Goal: Task Accomplishment & Management: Manage account settings

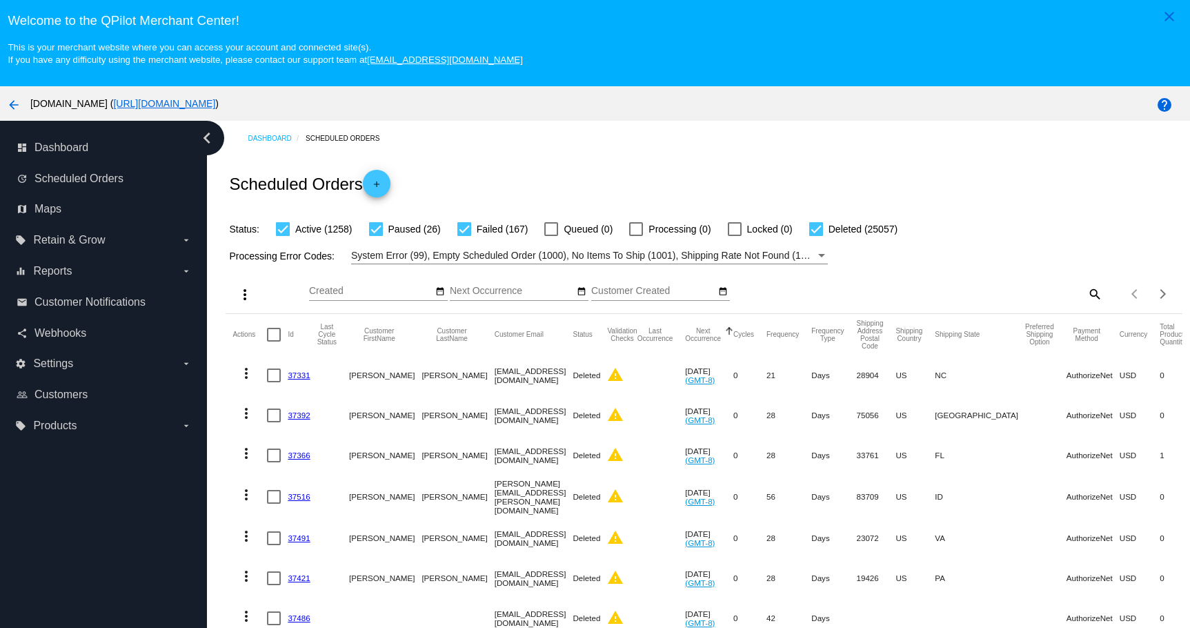
click at [1086, 296] on mat-icon "search" at bounding box center [1094, 293] width 17 height 21
click at [985, 290] on input "Search" at bounding box center [984, 291] width 238 height 11
paste input "[EMAIL_ADDRESS][DOMAIN_NAME]"
type input "[EMAIL_ADDRESS][DOMAIN_NAME]"
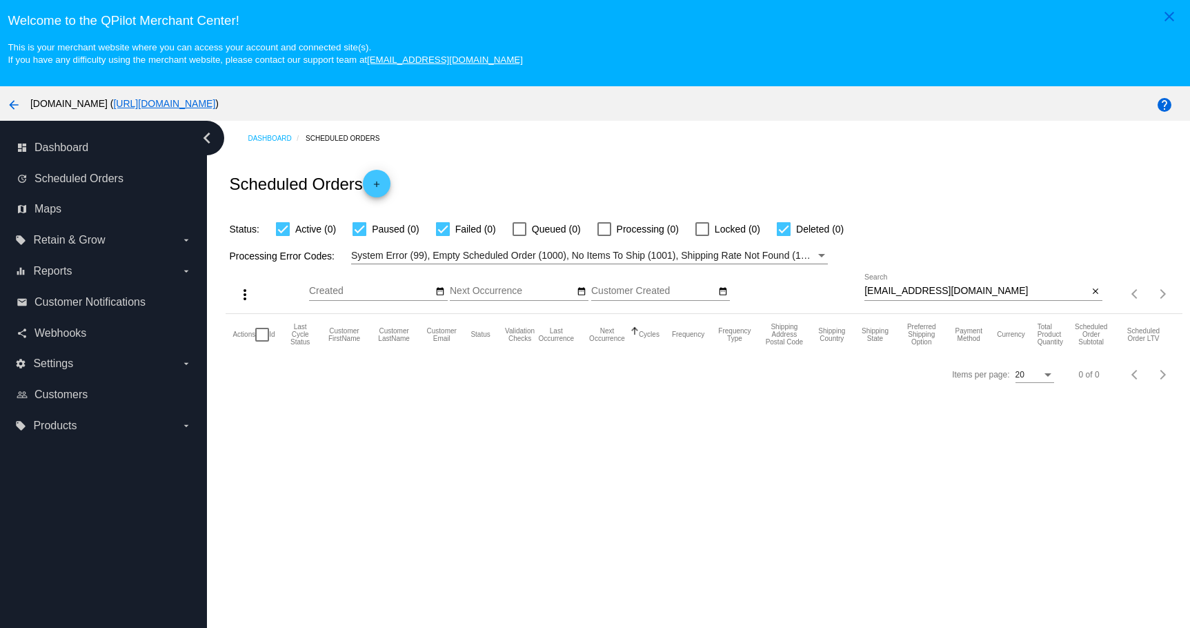
click at [164, 498] on div "dashboard Dashboard update Scheduled Orders map Maps local_offer Retain & Grow …" at bounding box center [103, 400] width 207 height 559
click at [1091, 294] on mat-icon "close" at bounding box center [1096, 291] width 10 height 11
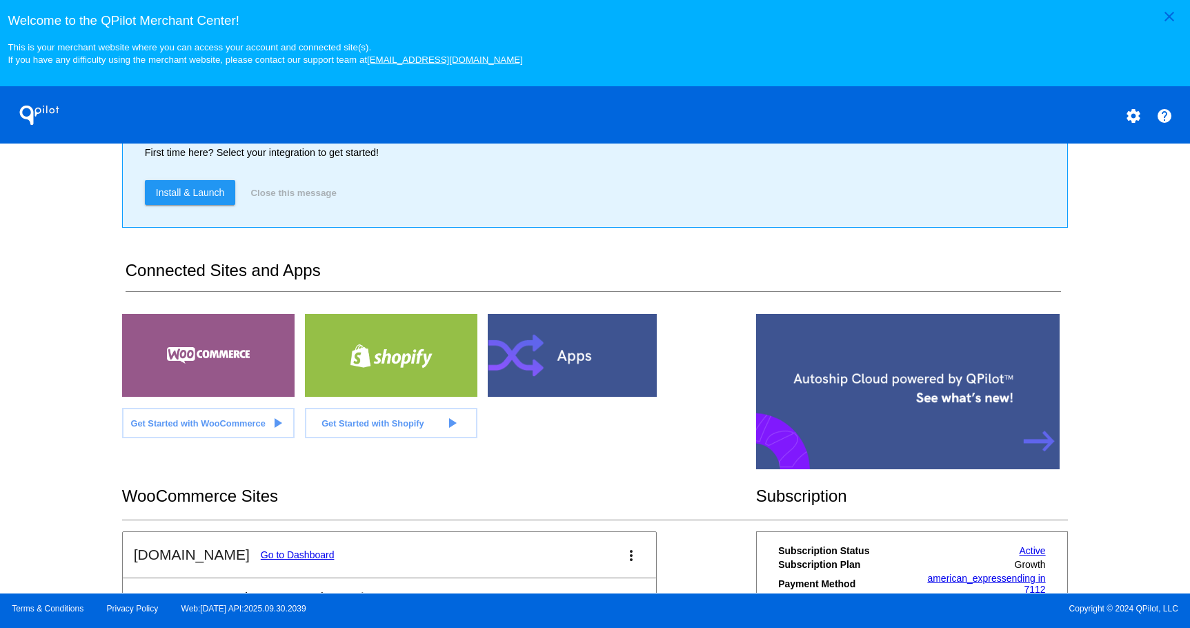
scroll to position [356, 0]
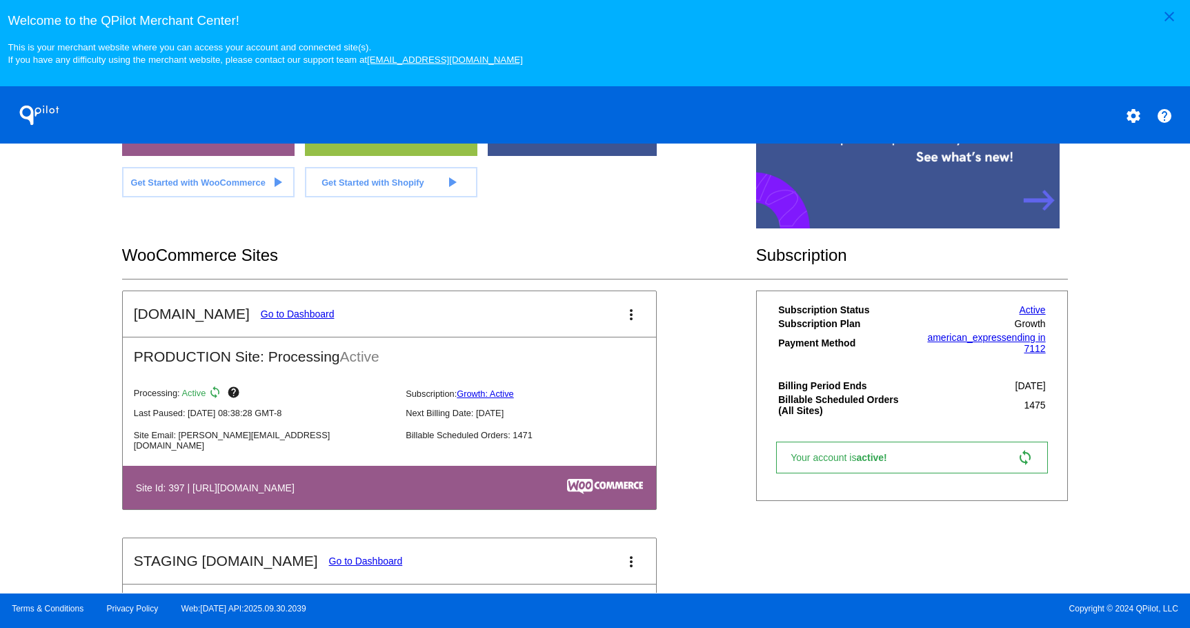
click at [264, 314] on link "Go to Dashboard" at bounding box center [298, 313] width 74 height 11
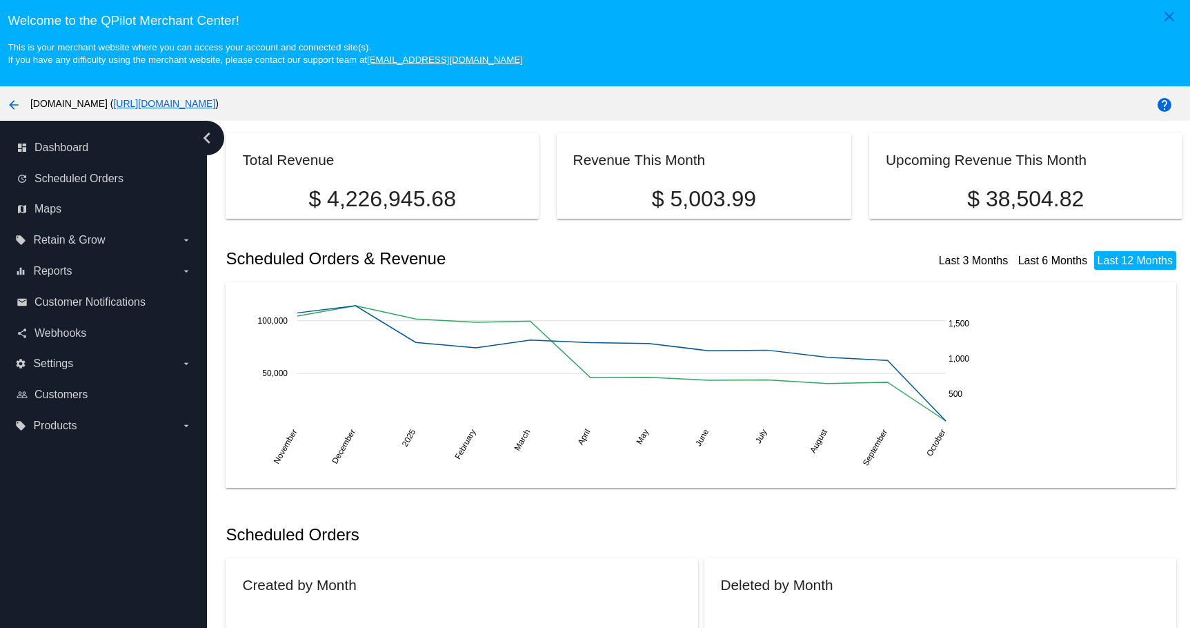
scroll to position [276, 0]
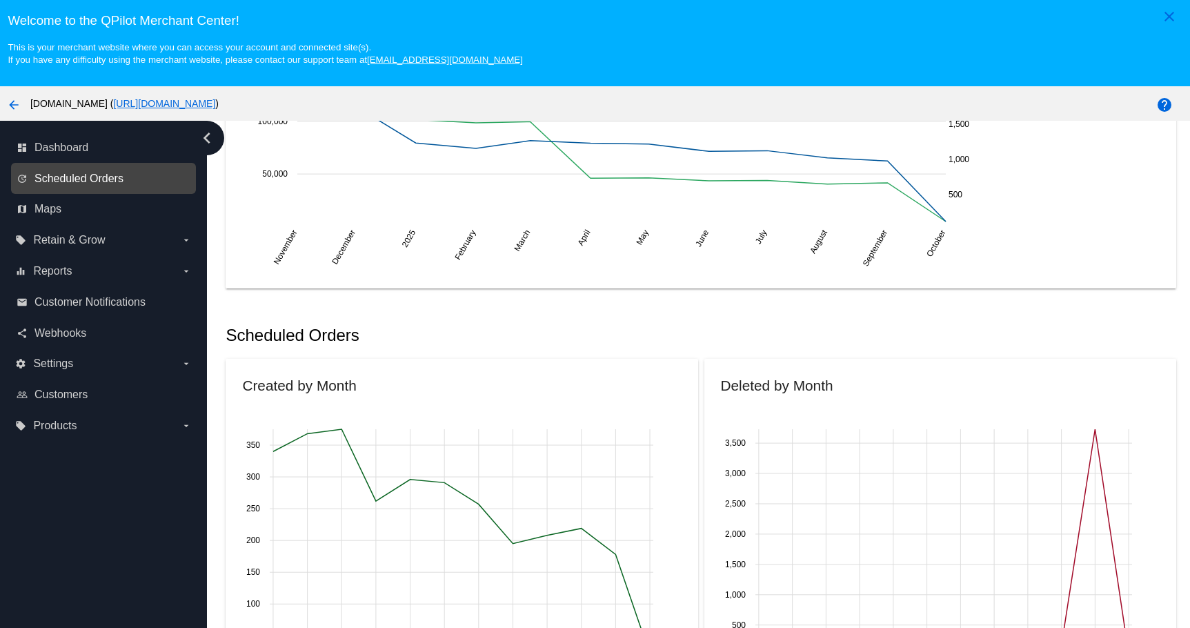
click at [82, 173] on span "Scheduled Orders" at bounding box center [79, 179] width 89 height 12
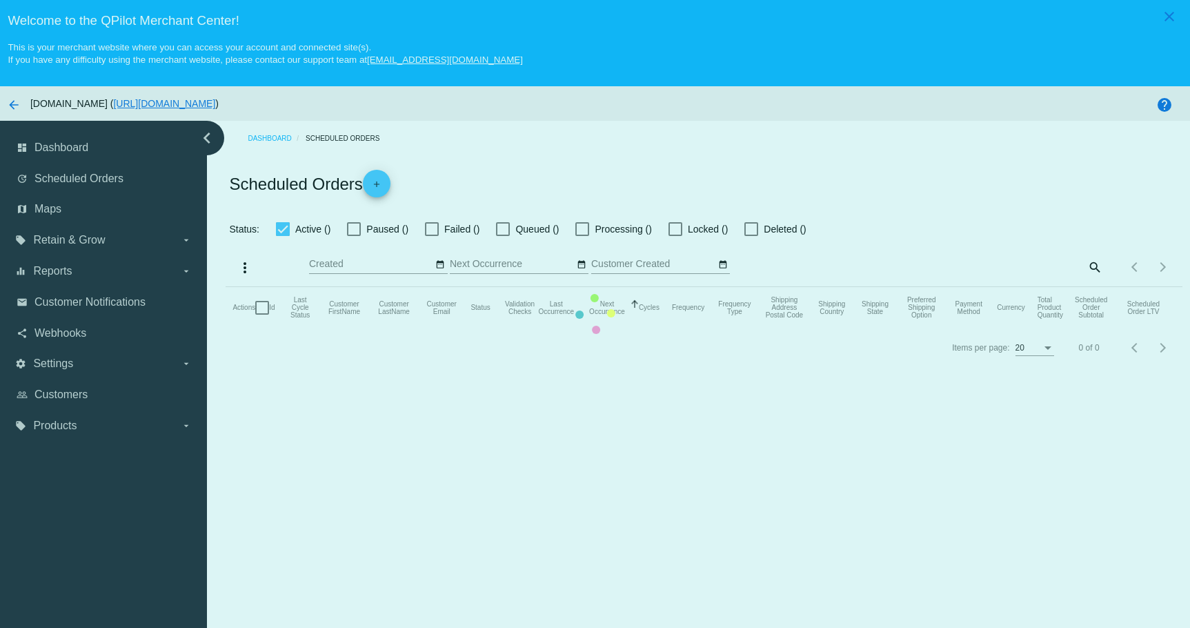
checkbox input "true"
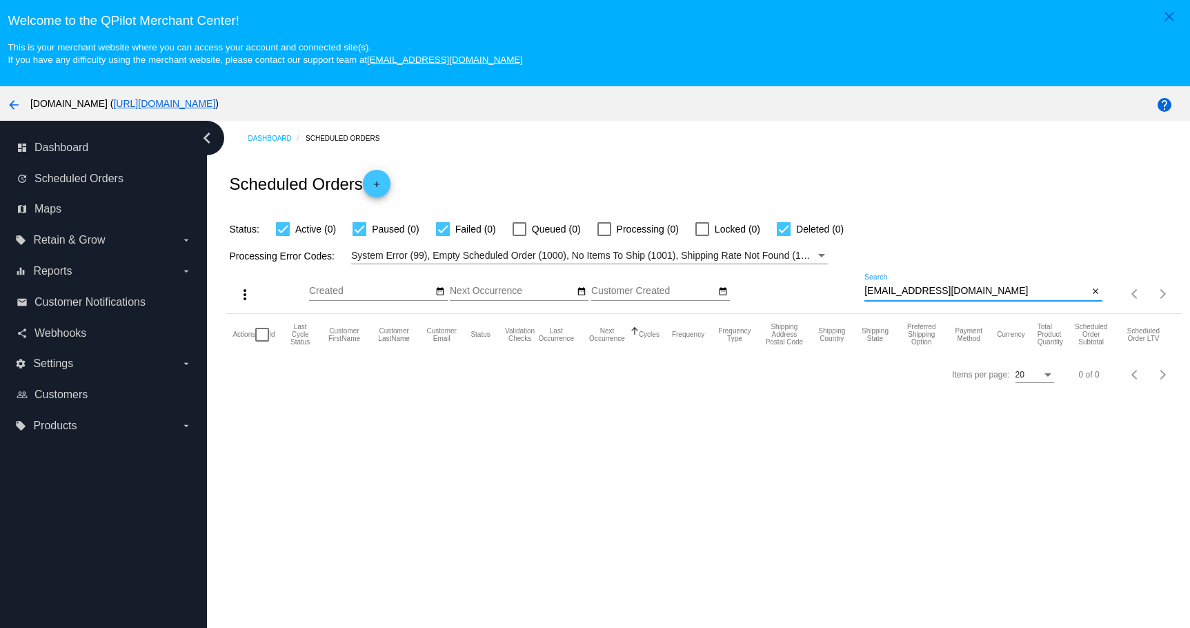
click at [1062, 290] on input "[EMAIL_ADDRESS][DOMAIN_NAME]" at bounding box center [977, 291] width 224 height 11
click at [1103, 291] on div "Items per page: 20 0 of 0" at bounding box center [1142, 294] width 79 height 39
click at [1092, 291] on button "close" at bounding box center [1095, 291] width 14 height 14
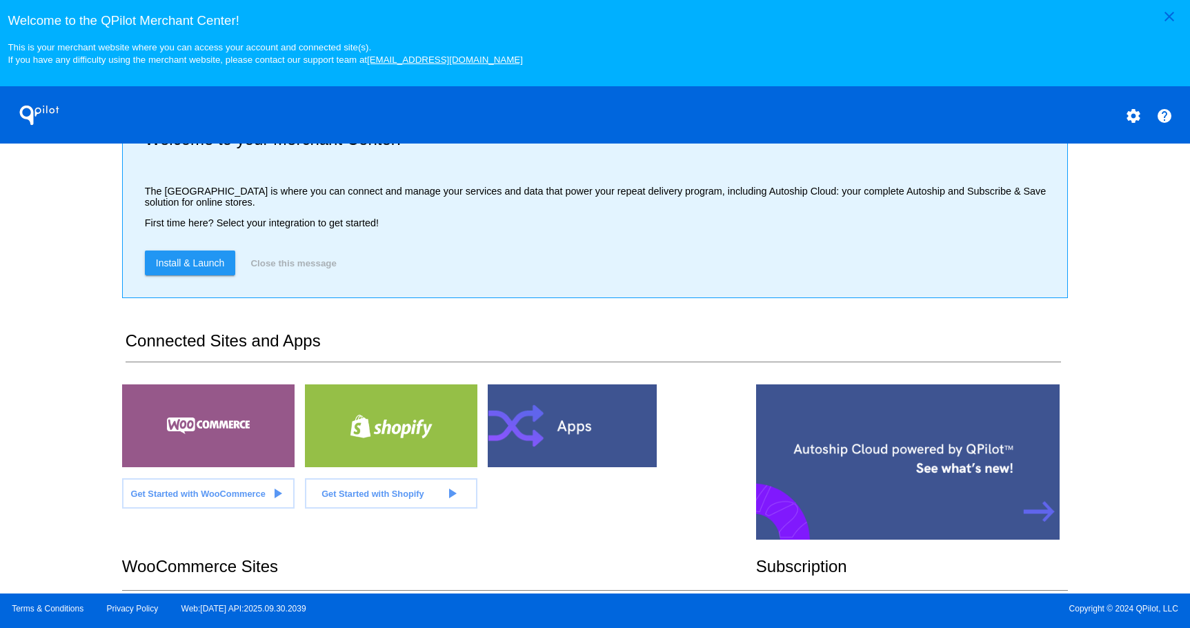
scroll to position [276, 0]
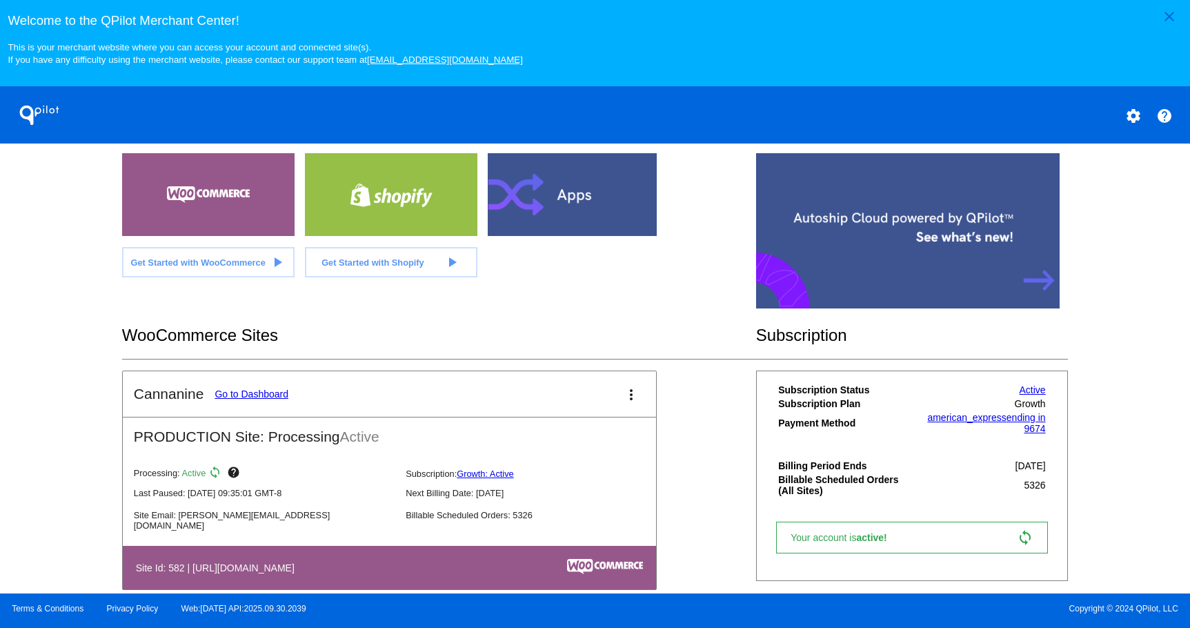
click at [235, 395] on link "Go to Dashboard" at bounding box center [252, 393] width 74 height 11
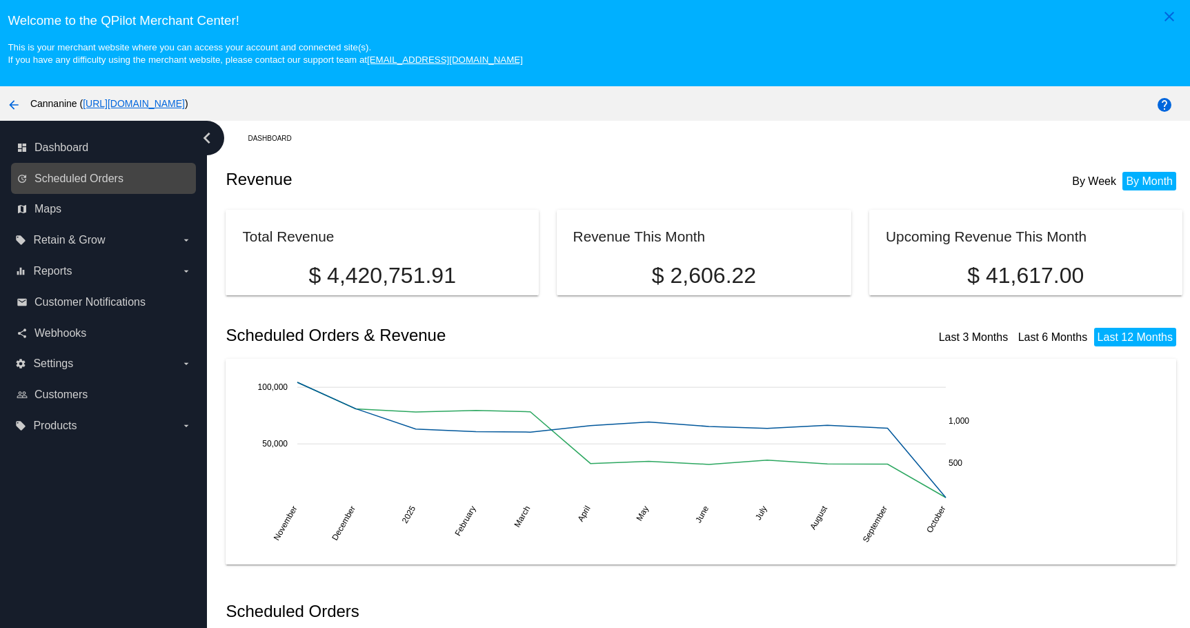
click at [99, 186] on link "update Scheduled Orders" at bounding box center [104, 179] width 175 height 22
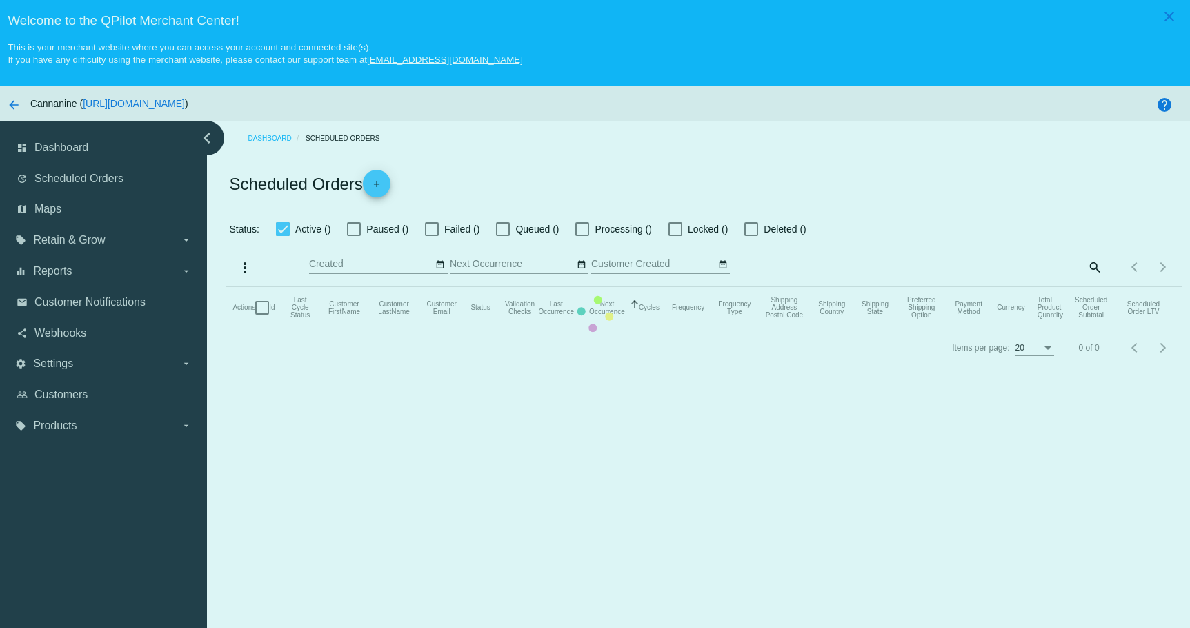
checkbox input "true"
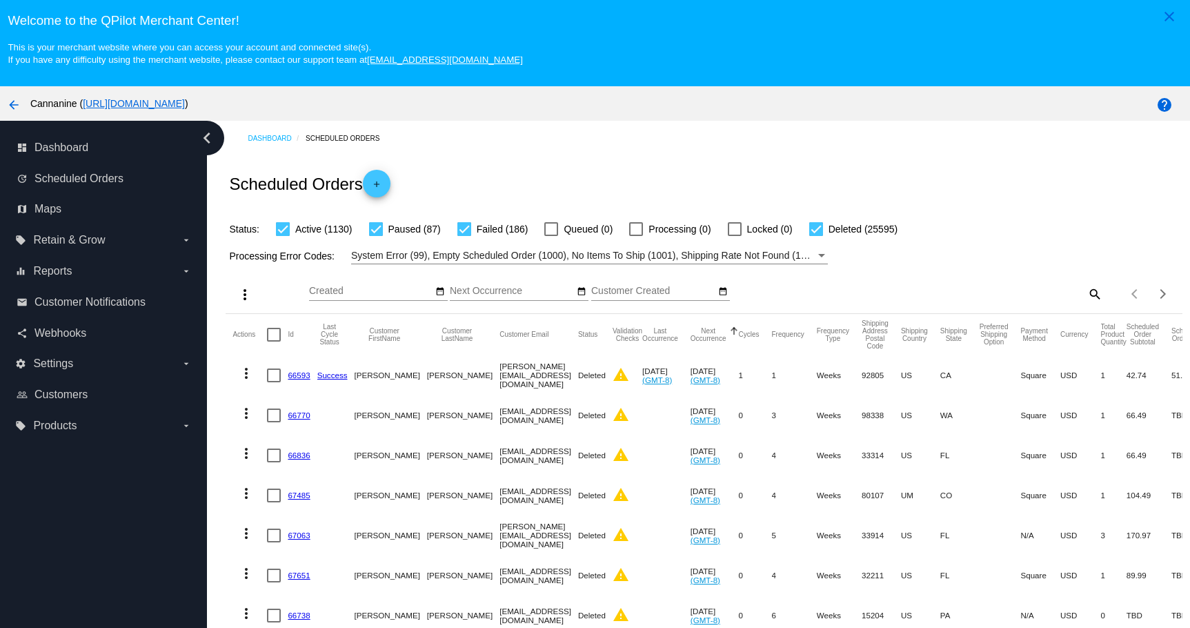
click at [1086, 295] on mat-icon "search" at bounding box center [1094, 293] width 17 height 21
click at [998, 294] on input "Search" at bounding box center [984, 291] width 238 height 11
paste input "[EMAIL_ADDRESS][DOMAIN_NAME]"
type input "[EMAIL_ADDRESS][DOMAIN_NAME]"
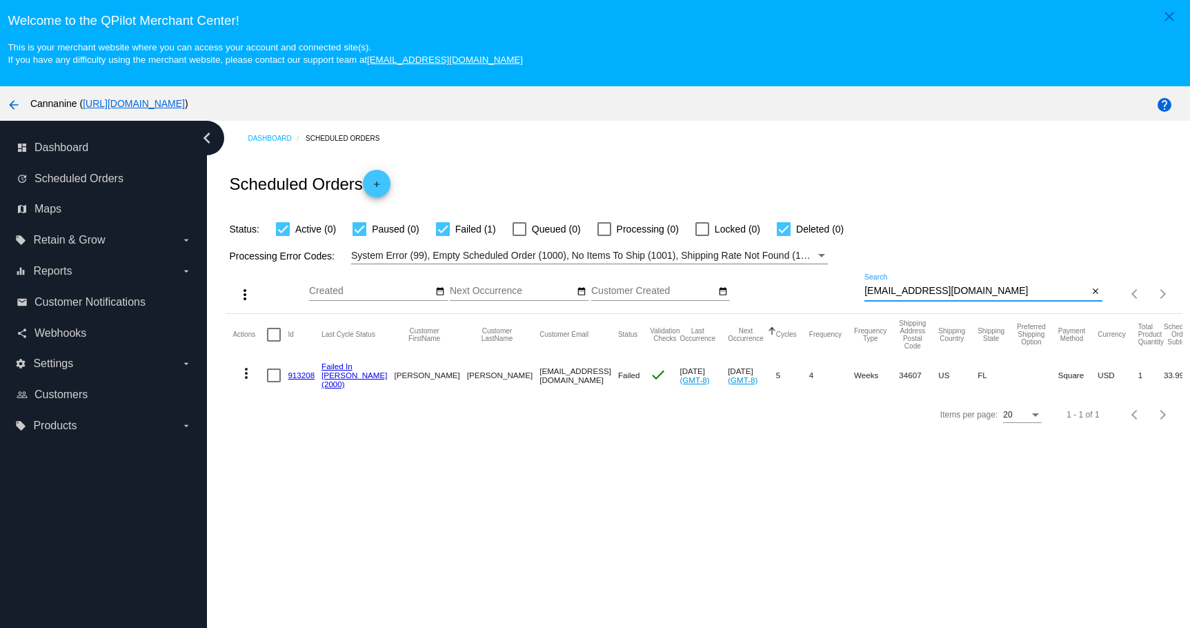
click at [301, 378] on link "913208" at bounding box center [301, 375] width 27 height 9
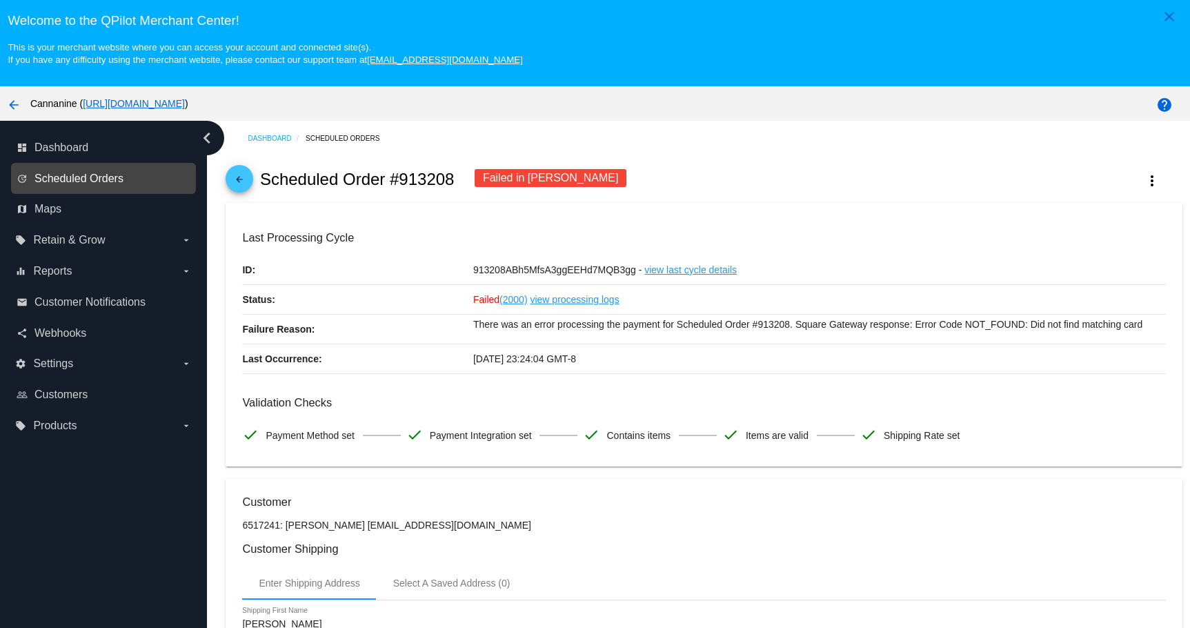
click at [52, 175] on span "Scheduled Orders" at bounding box center [79, 179] width 89 height 12
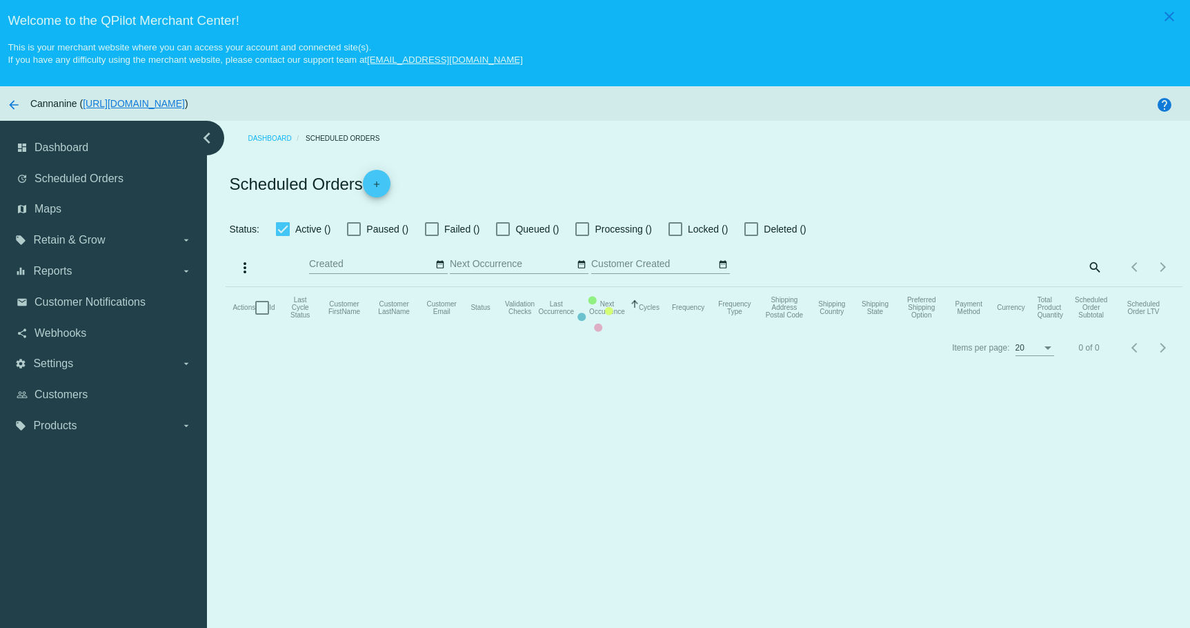
checkbox input "true"
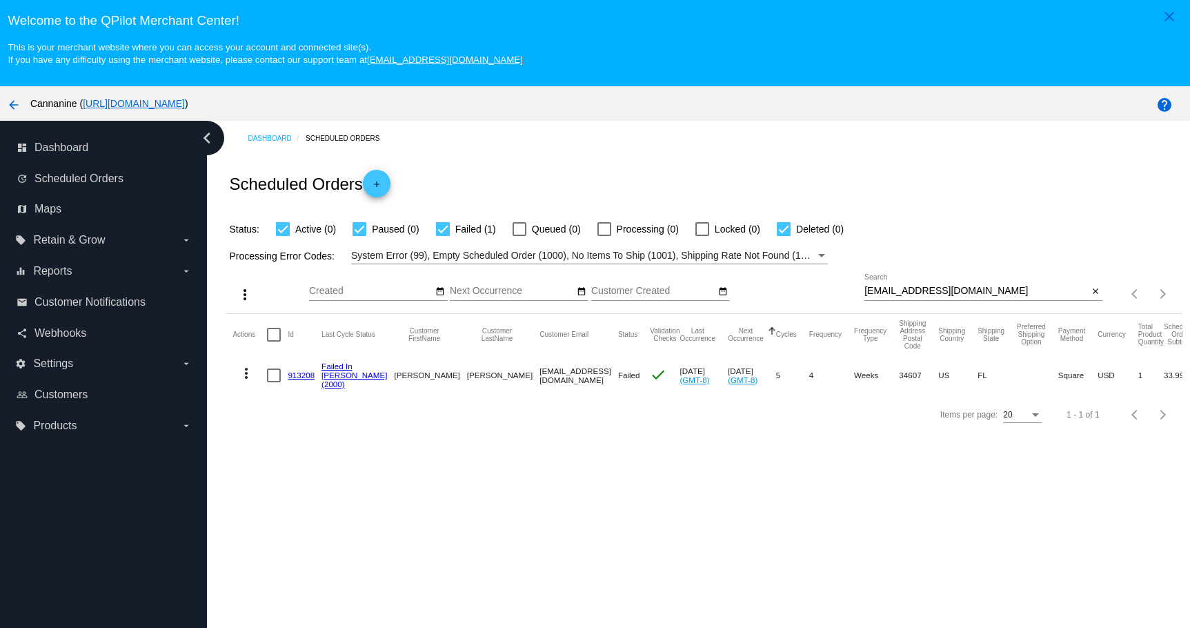
click at [1030, 290] on input "[EMAIL_ADDRESS][DOMAIN_NAME]" at bounding box center [977, 291] width 224 height 11
paste input "[EMAIL_ADDRESS]"
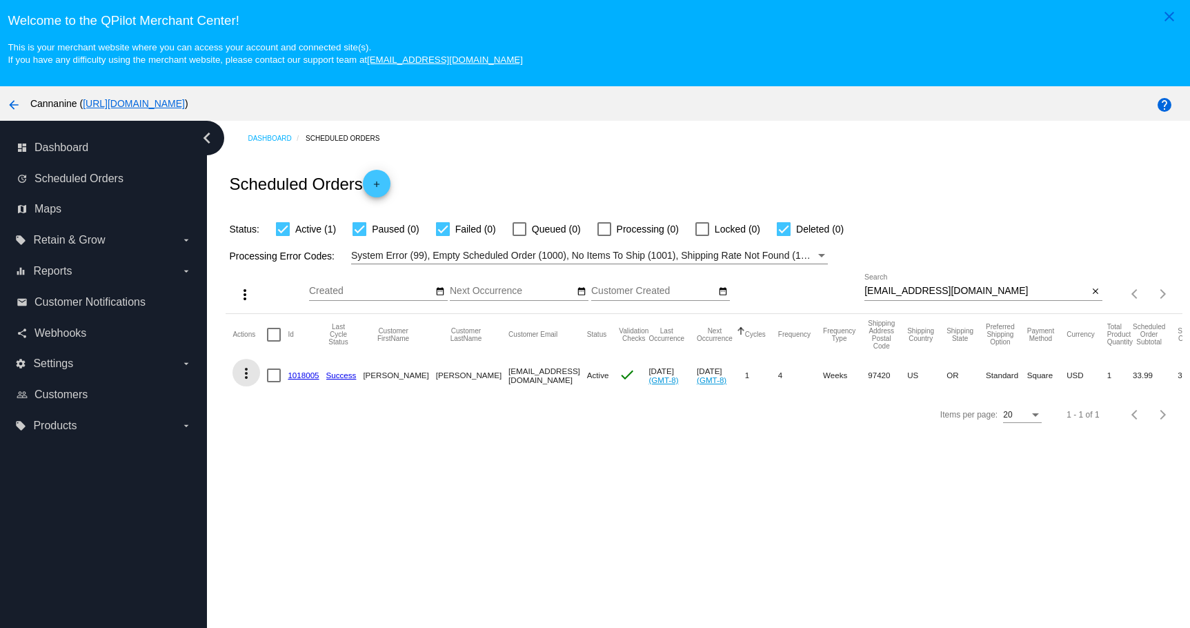
click at [249, 366] on mat-icon "more_vert" at bounding box center [246, 373] width 17 height 17
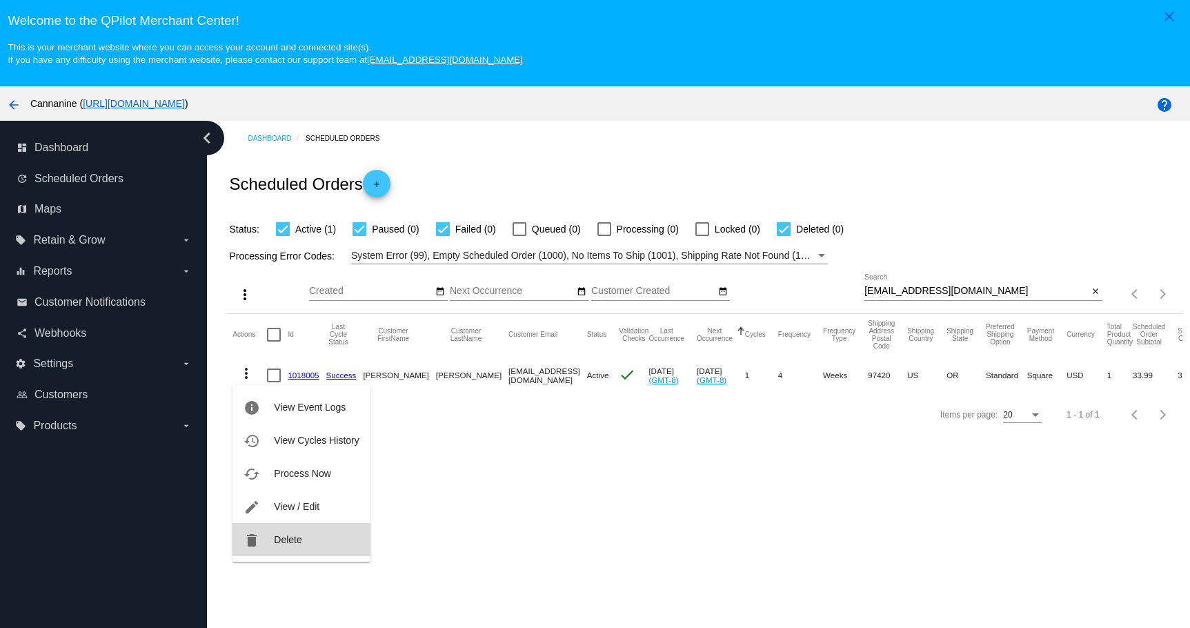
click at [289, 548] on button "delete Delete" at bounding box center [301, 539] width 137 height 33
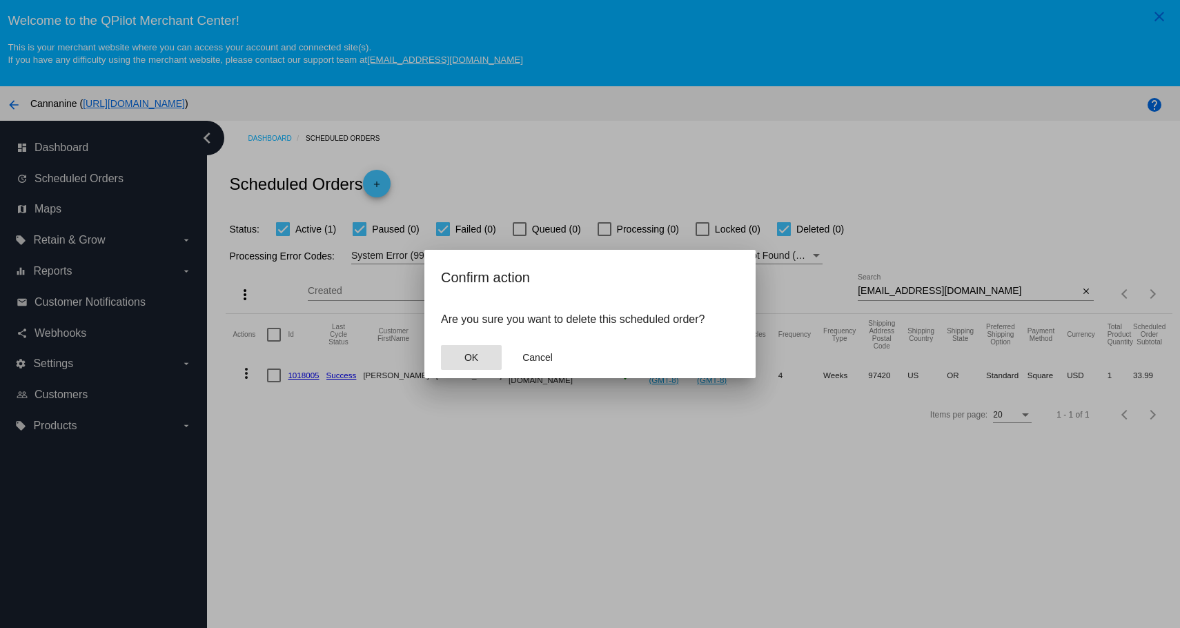
click at [474, 354] on span "OK" at bounding box center [471, 357] width 14 height 11
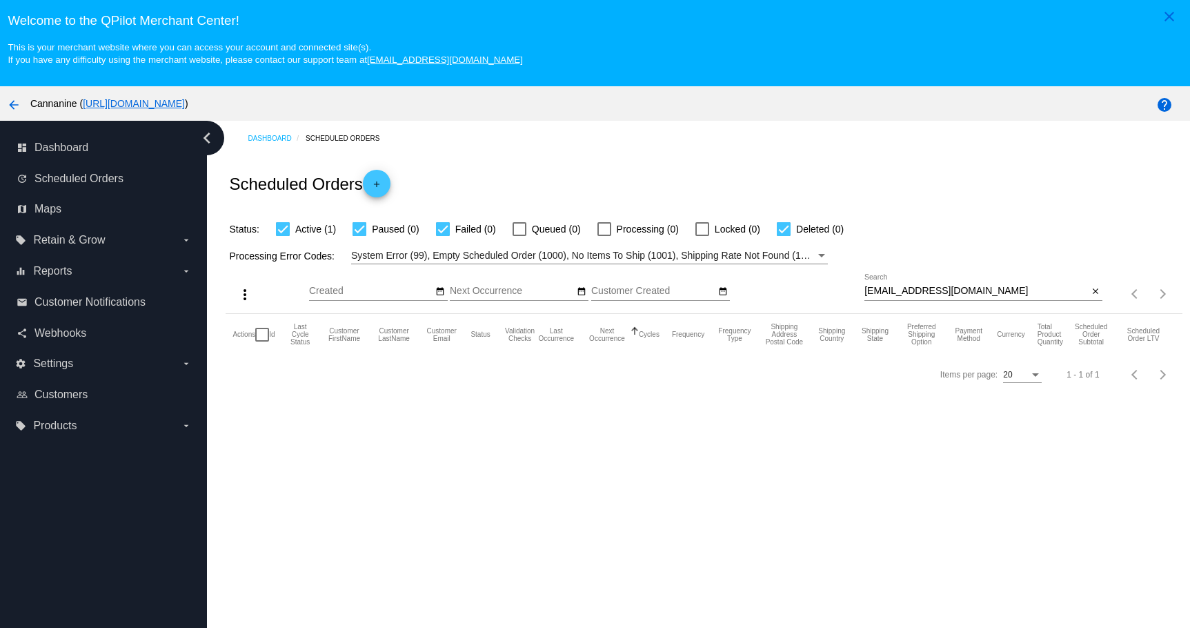
click at [1045, 293] on input "[EMAIL_ADDRESS][DOMAIN_NAME]" at bounding box center [977, 291] width 224 height 11
click at [1070, 288] on input "[EMAIL_ADDRESS][DOMAIN_NAME]" at bounding box center [977, 291] width 224 height 11
paste input "Thank you for reaching out to us, and I’m so sorry for the frustration this has…"
type input "Thank you for reaching out to us, and I’m so sorry for the frustration this has…"
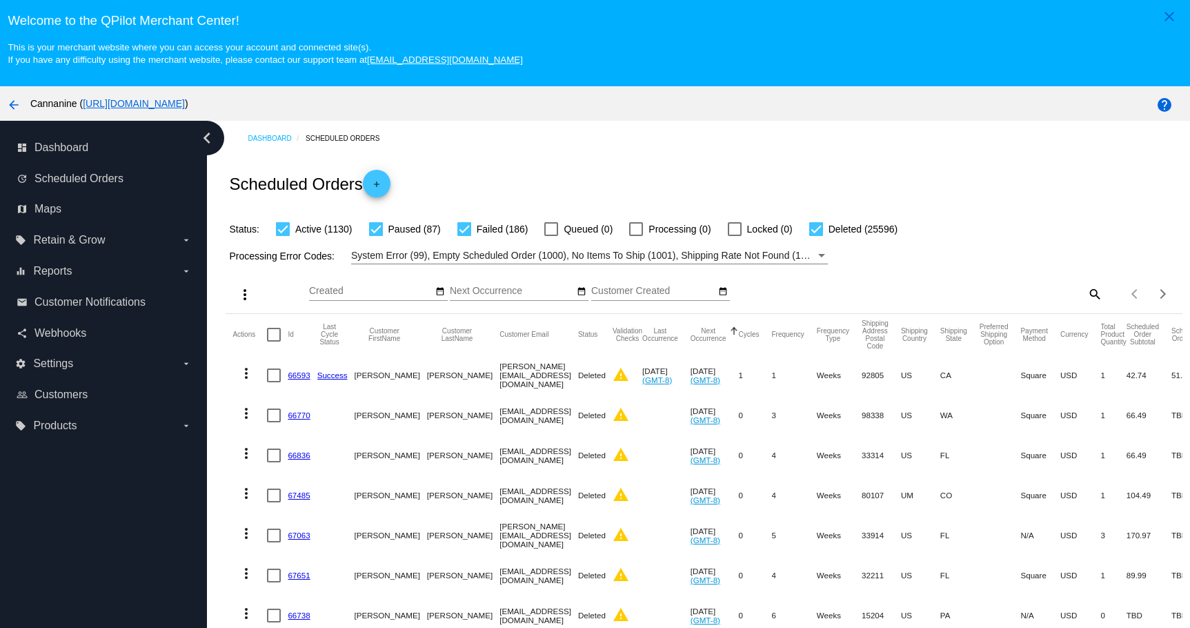
click at [1086, 293] on mat-icon "search" at bounding box center [1094, 293] width 17 height 21
click at [981, 301] on div at bounding box center [984, 300] width 238 height 1
click at [977, 296] on input "Search" at bounding box center [984, 291] width 238 height 11
paste input "[EMAIL_ADDRESS][DOMAIN_NAME]"
type input "[EMAIL_ADDRESS][DOMAIN_NAME]"
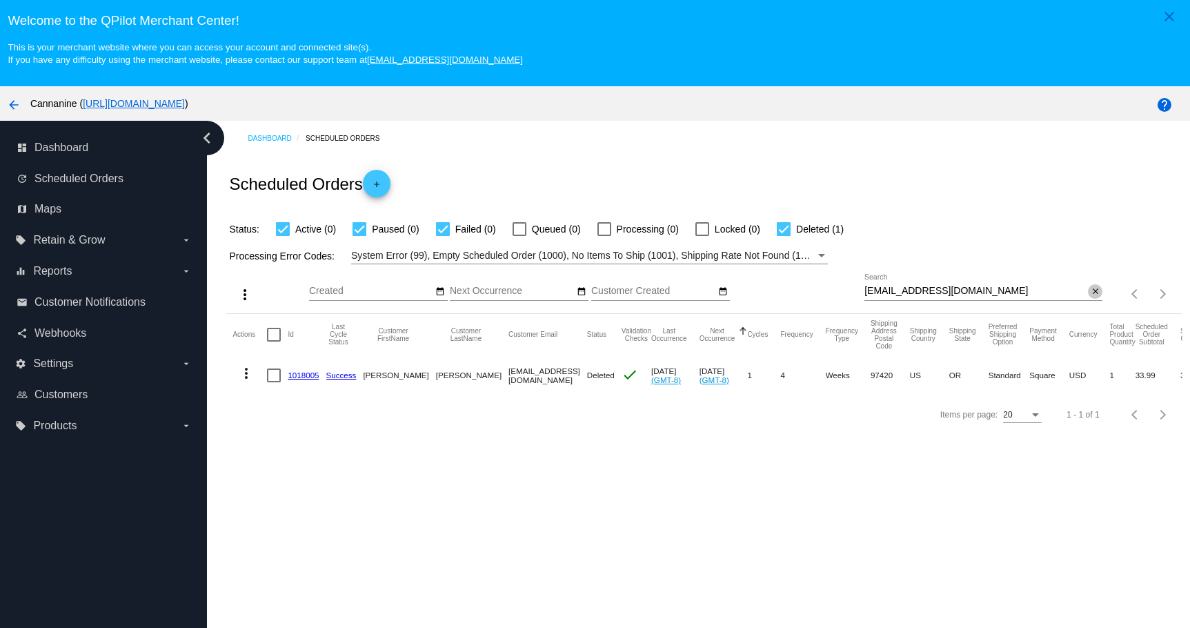
click at [1091, 291] on mat-icon "close" at bounding box center [1096, 291] width 10 height 11
